Goal: Transaction & Acquisition: Purchase product/service

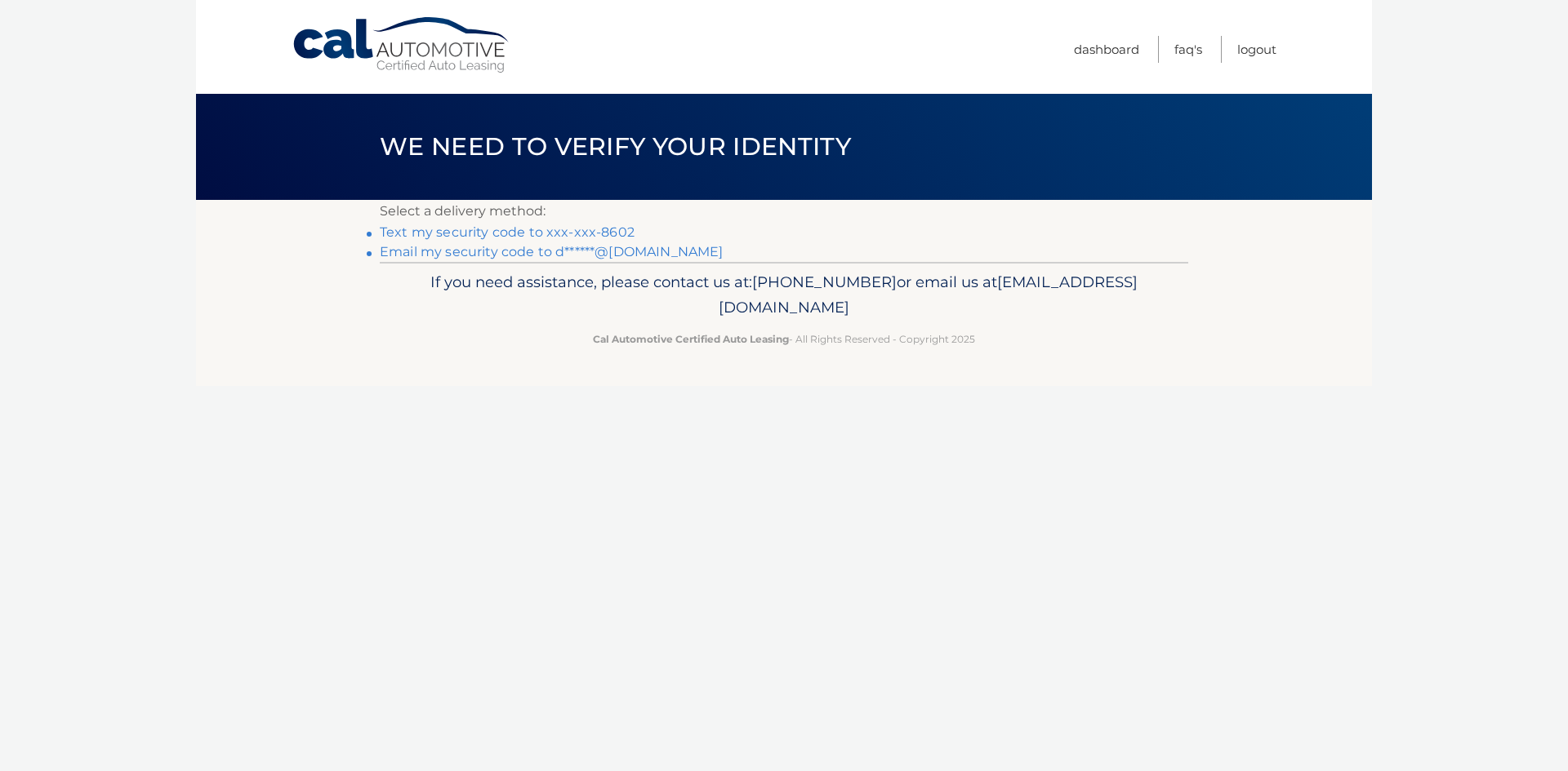
click at [523, 226] on link "Text my security code to xxx-xxx-8602" at bounding box center [507, 233] width 254 height 16
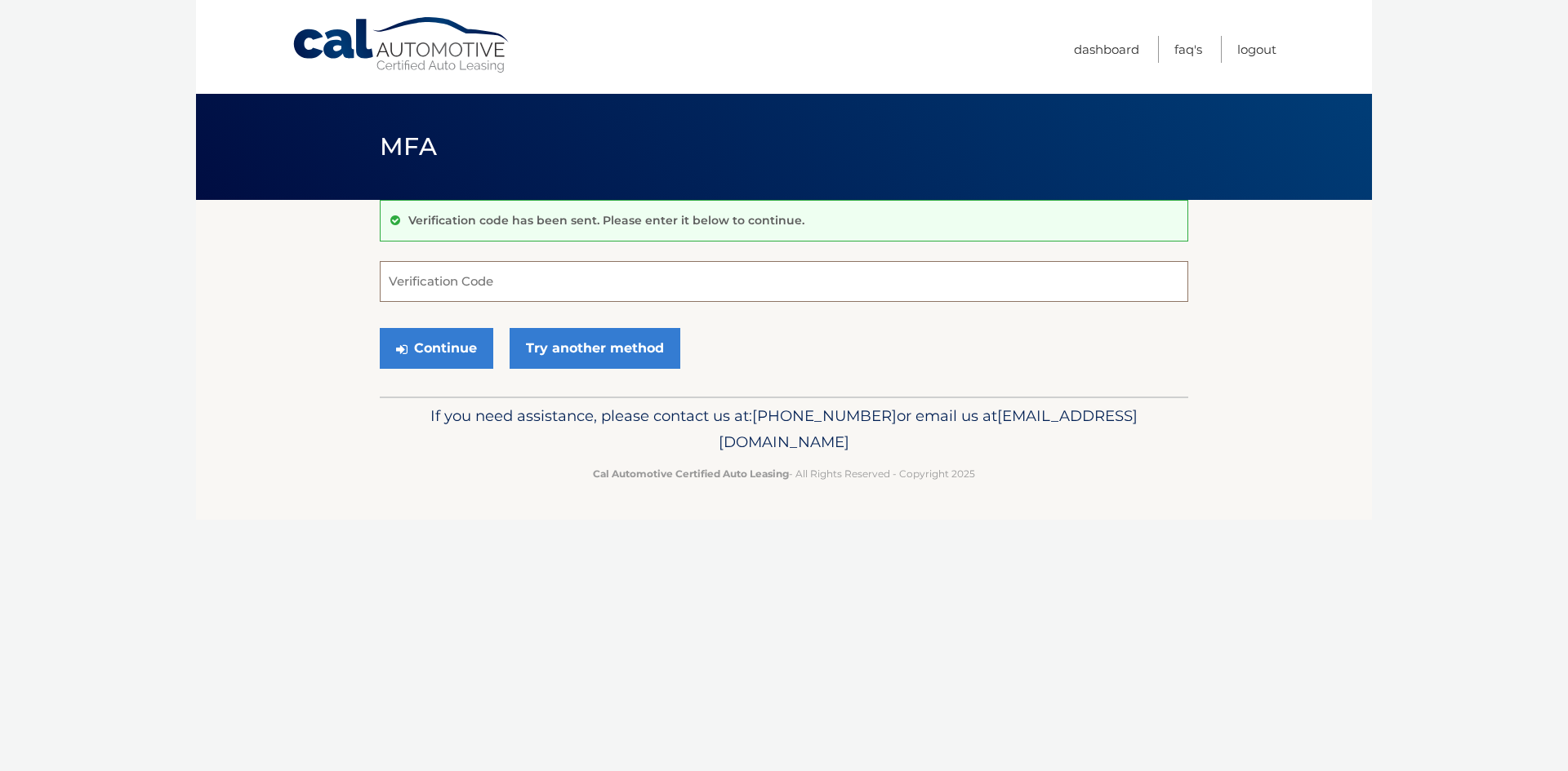
click at [469, 283] on input "Verification Code" at bounding box center [784, 281] width 809 height 41
type input "733997"
click at [463, 350] on button "Continue" at bounding box center [437, 348] width 114 height 41
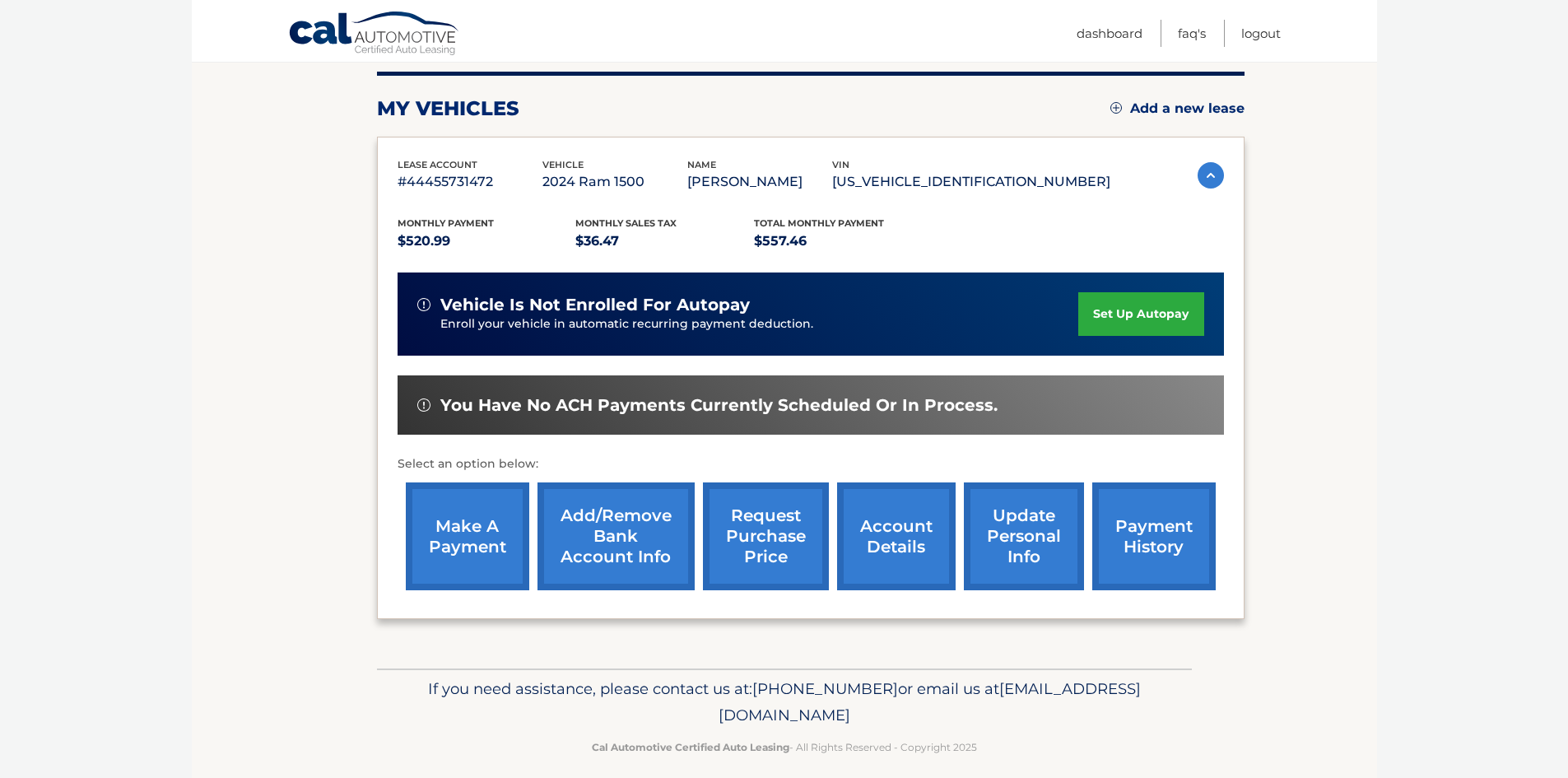
scroll to position [220, 0]
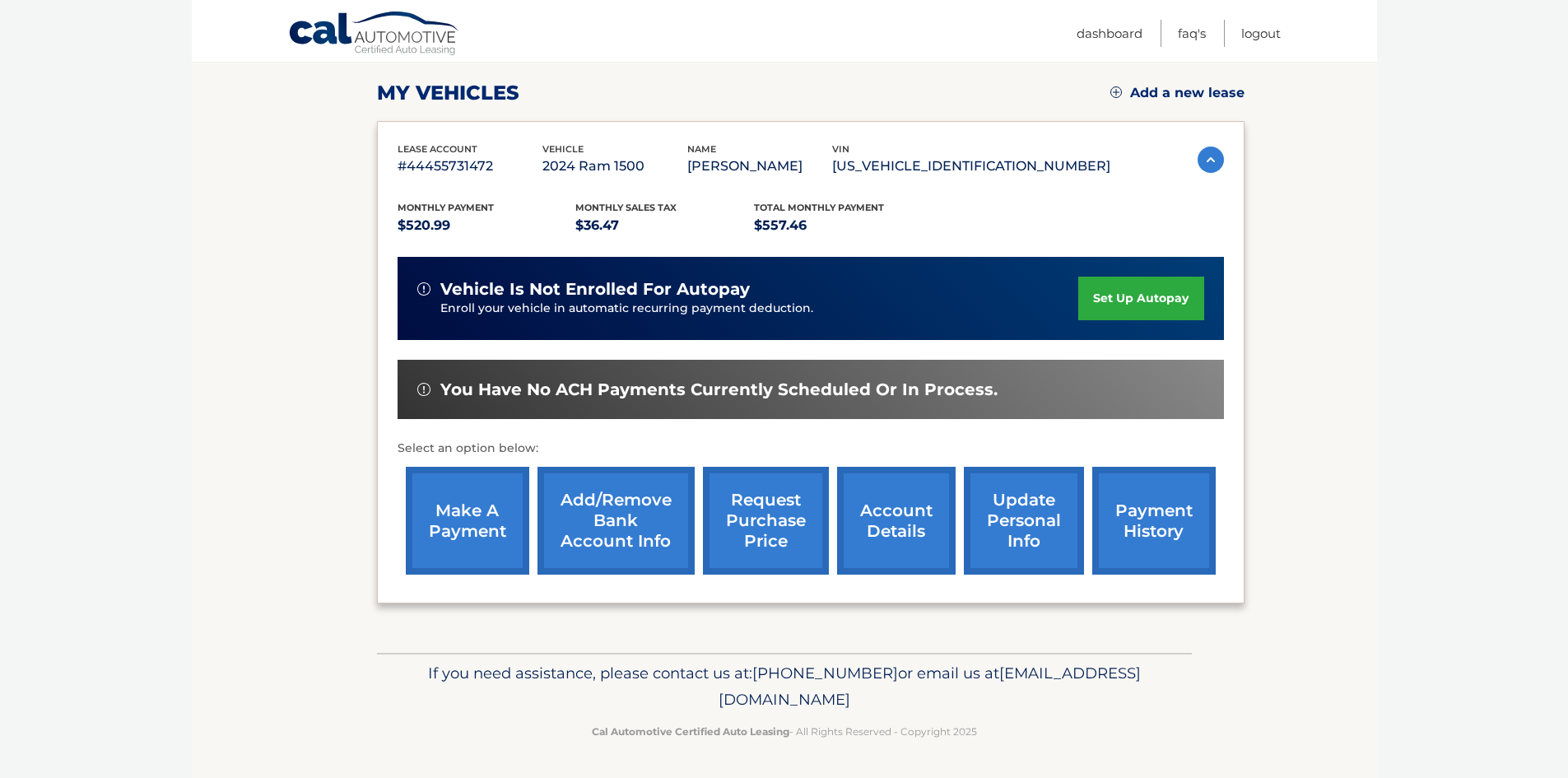
click at [442, 516] on link "make a payment" at bounding box center [468, 521] width 124 height 108
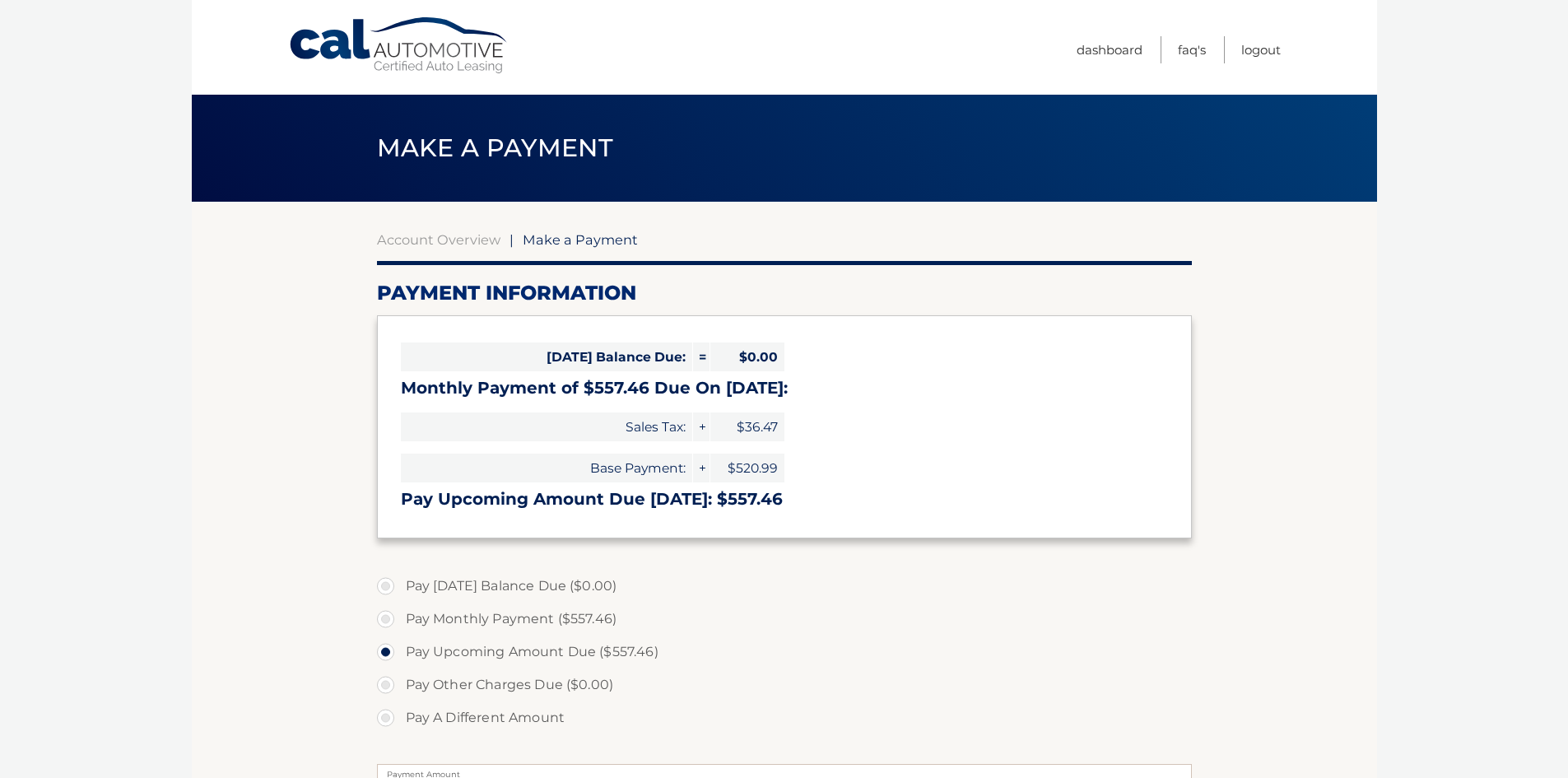
select select "MTBkY2MxZjctMWMyMi00ODAzLWIwOTMtNGRjY2YwMTc5Mzhh"
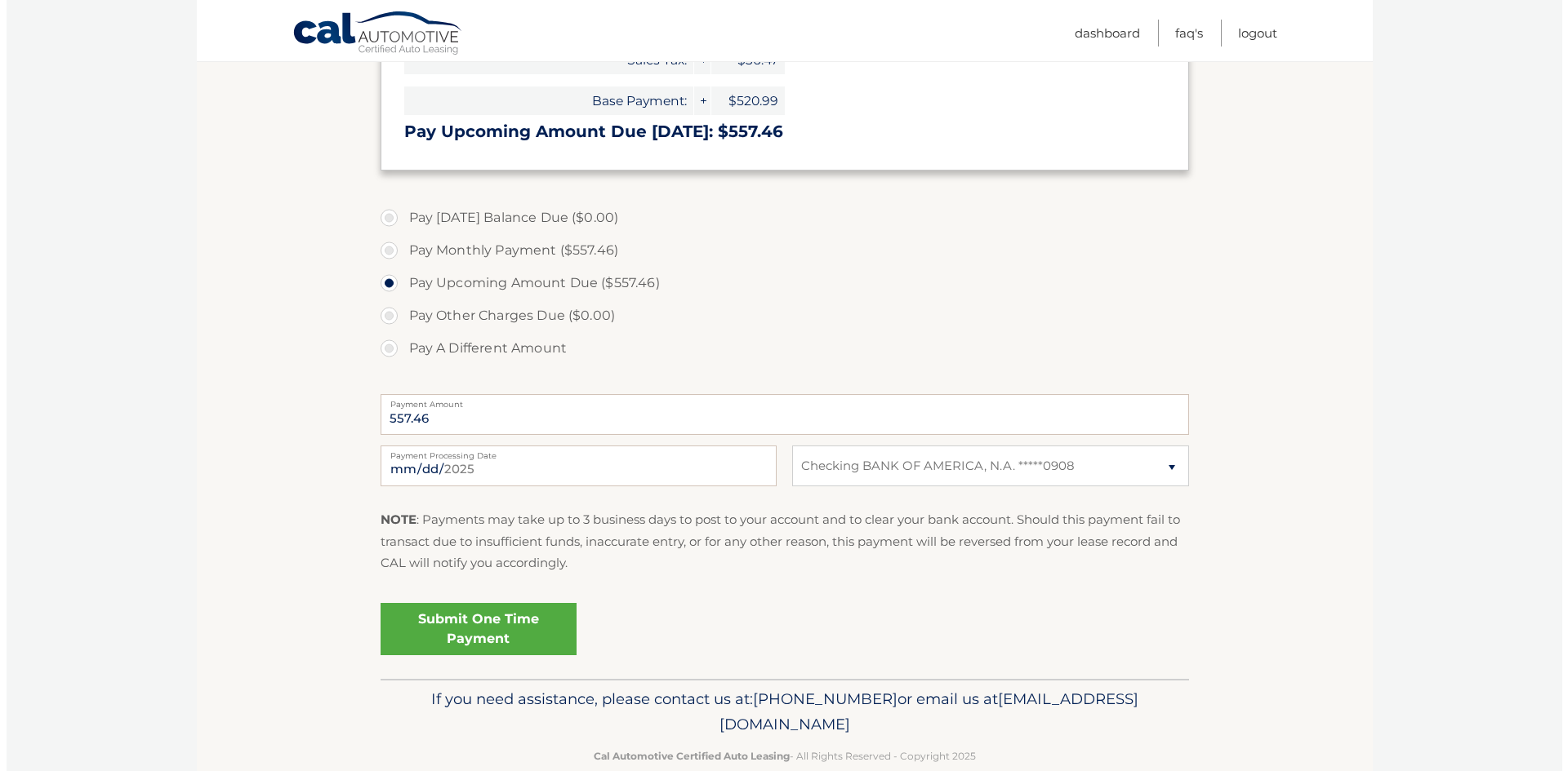
scroll to position [395, 0]
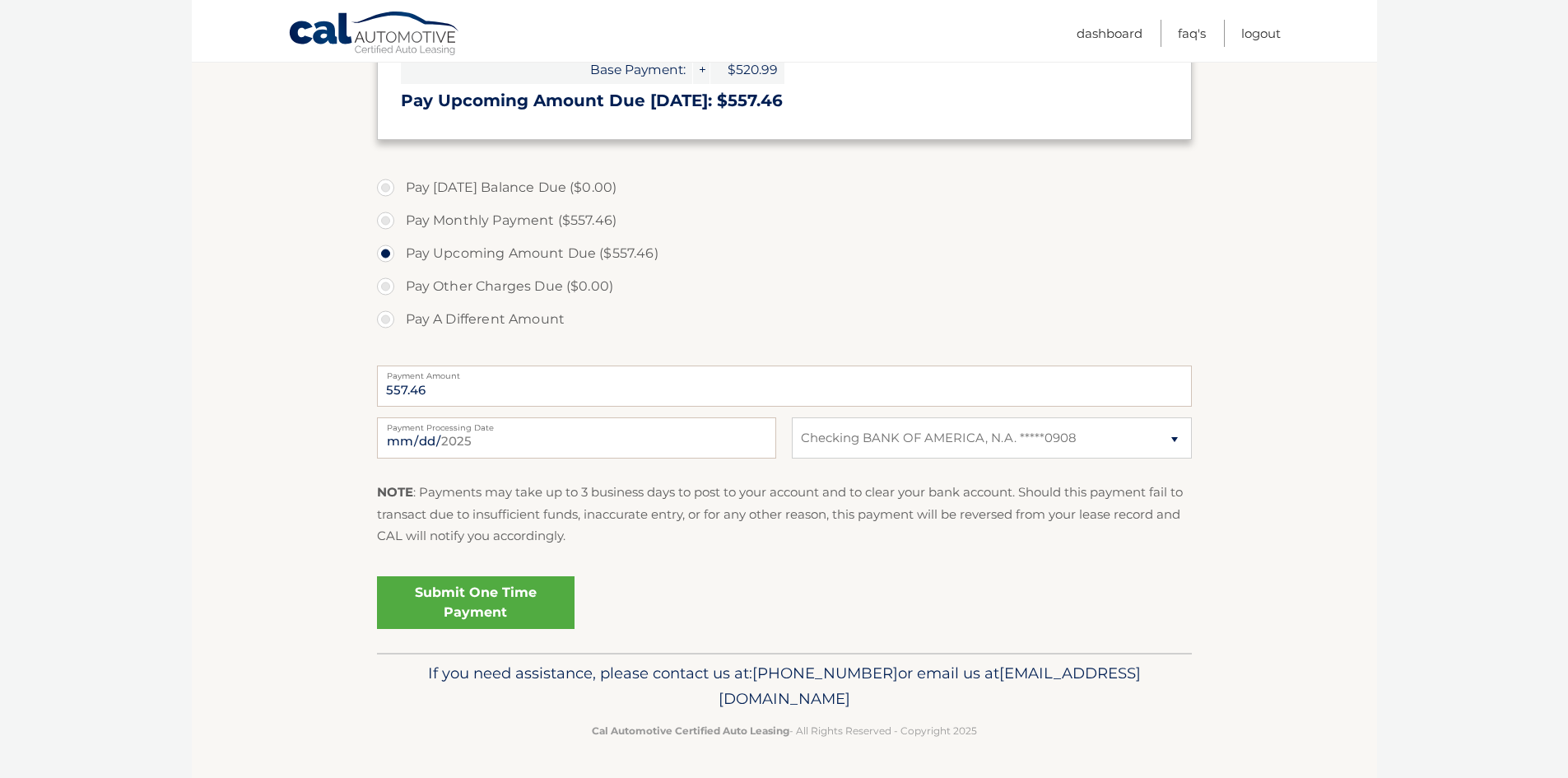
click at [484, 596] on link "Submit One Time Payment" at bounding box center [476, 602] width 198 height 53
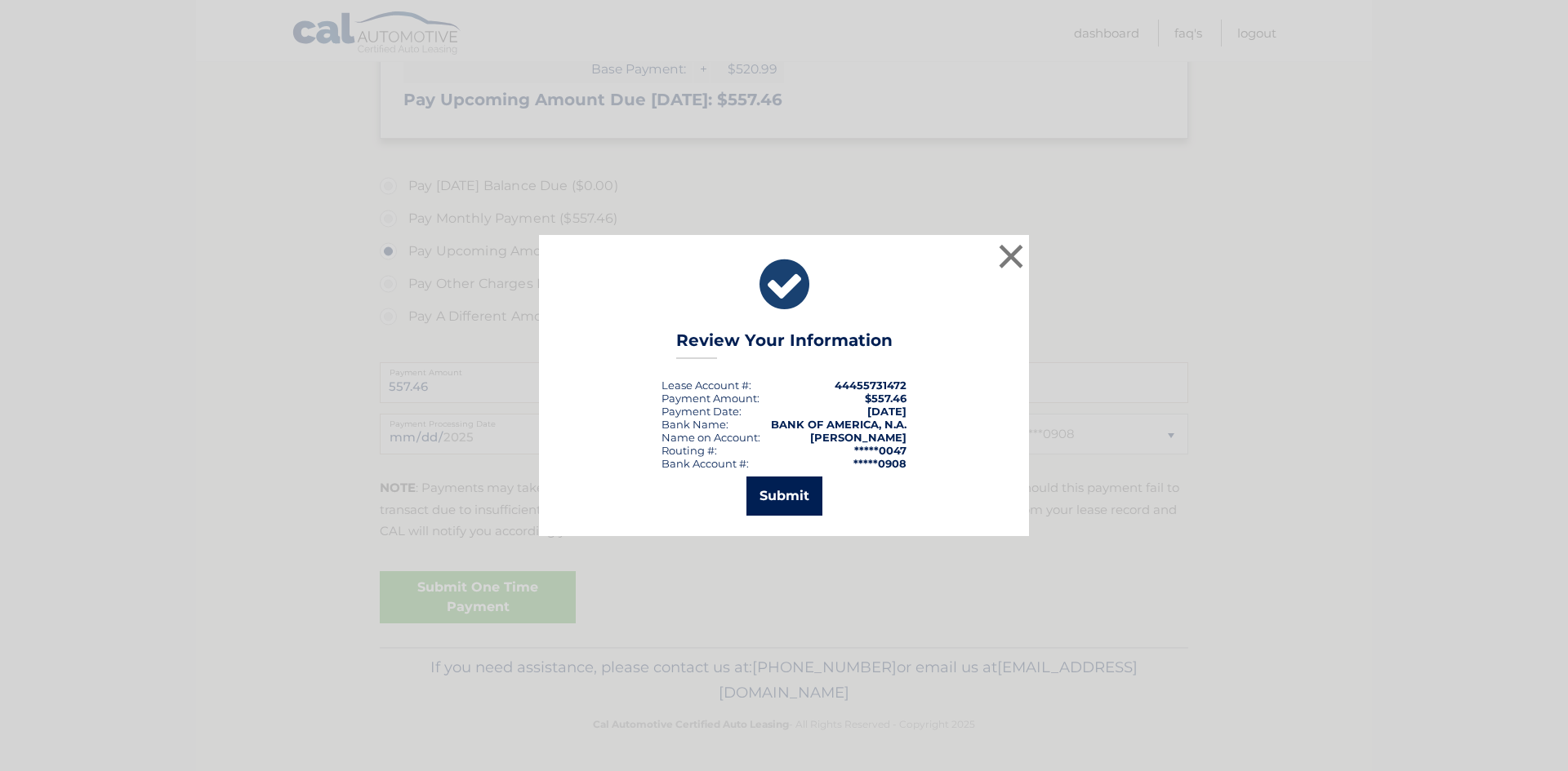
click at [779, 490] on button "Submit" at bounding box center [784, 497] width 76 height 40
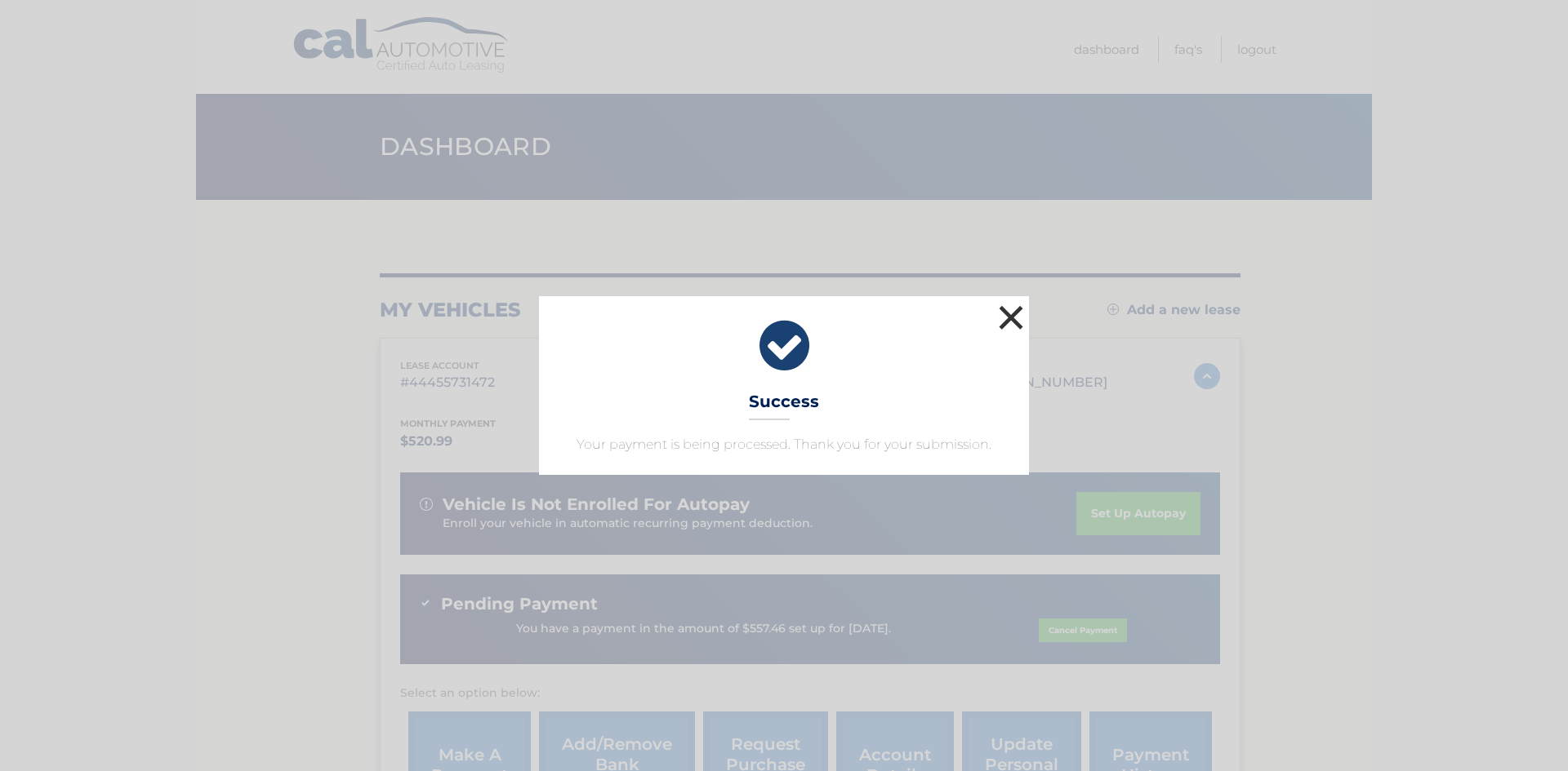
click at [1014, 317] on button "×" at bounding box center [1011, 317] width 33 height 33
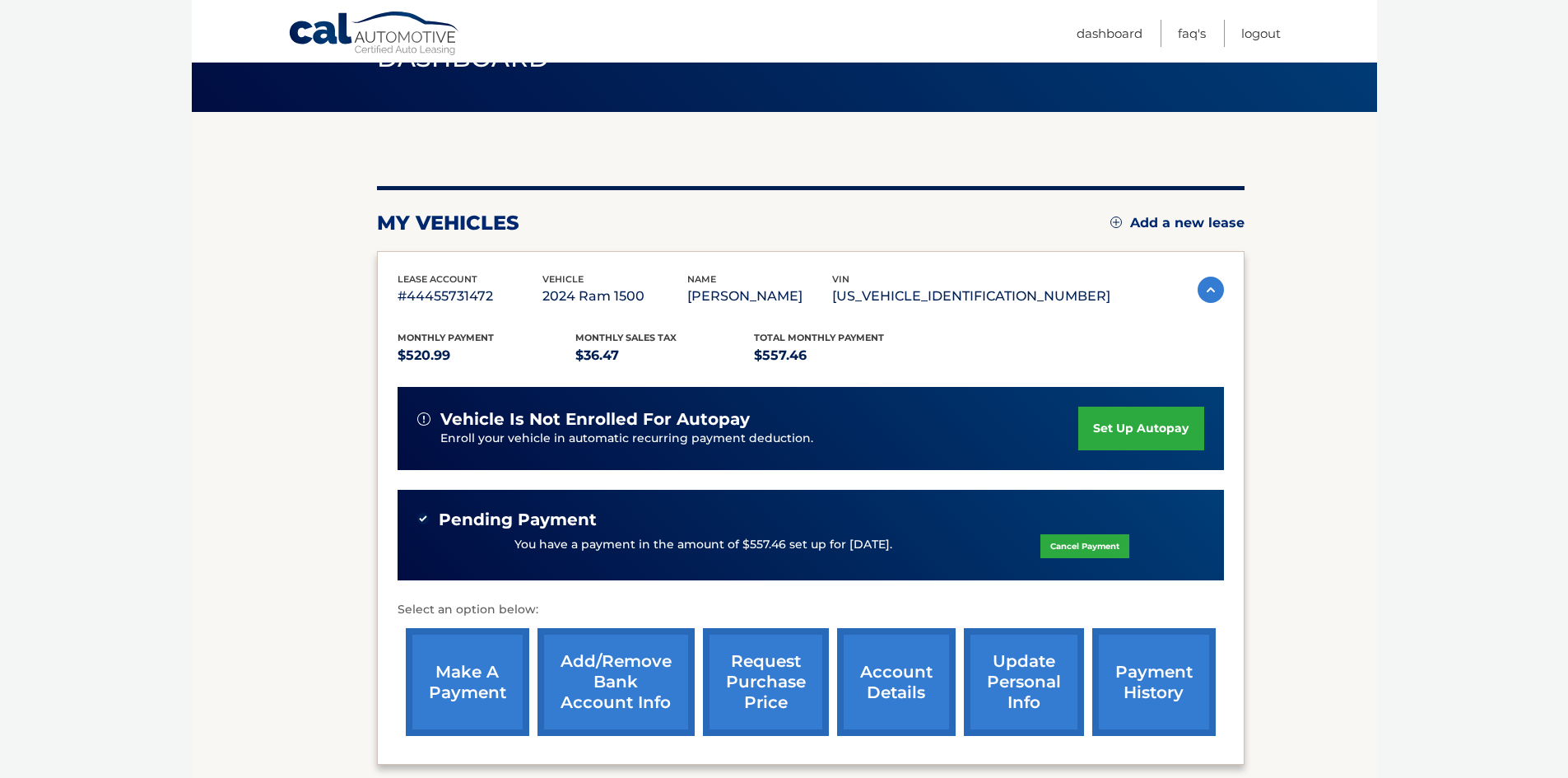
scroll to position [82, 0]
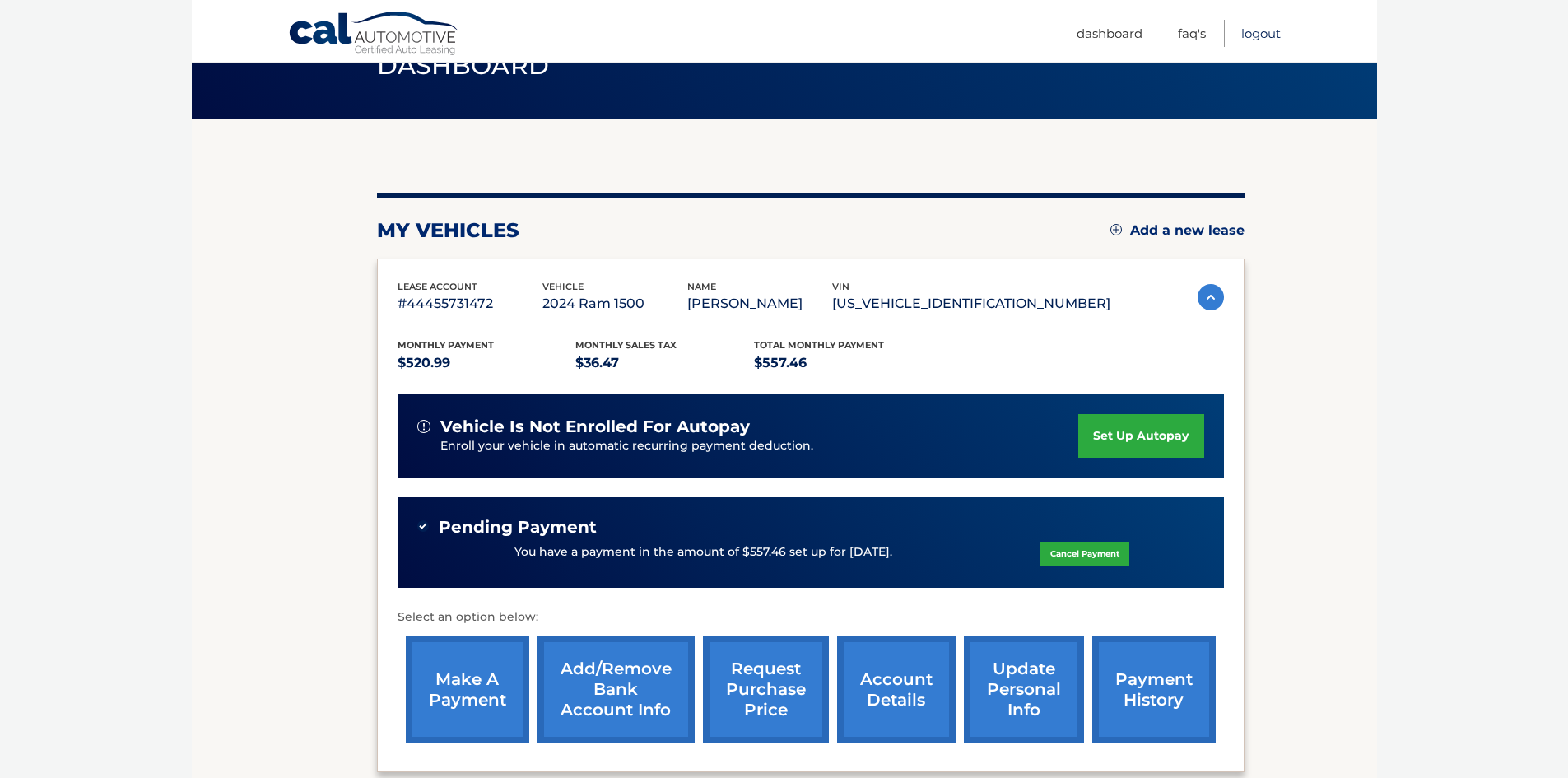
click at [1273, 30] on link "Logout" at bounding box center [1262, 33] width 40 height 27
